Goal: Entertainment & Leisure: Browse casually

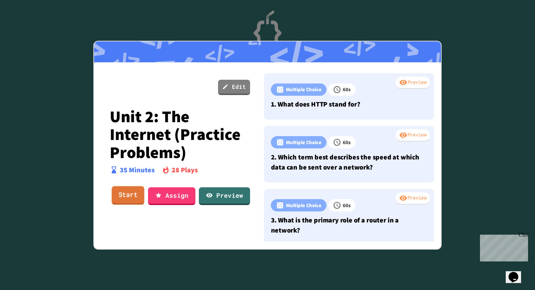
click at [134, 196] on link "Start" at bounding box center [128, 195] width 33 height 19
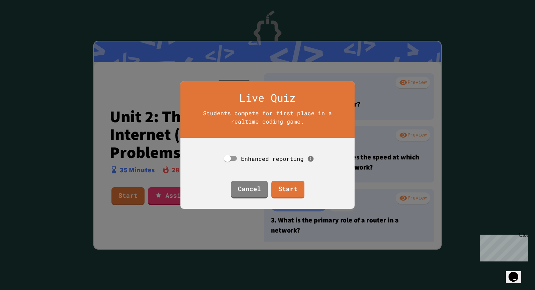
click at [308, 156] on icon at bounding box center [311, 159] width 6 height 6
click at [262, 164] on div "Enhanced reporting" at bounding box center [267, 158] width 107 height 27
click at [283, 185] on link "Start" at bounding box center [288, 188] width 30 height 19
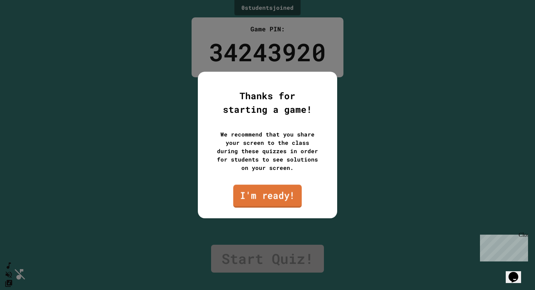
click at [277, 194] on link "I'm ready!" at bounding box center [267, 196] width 69 height 23
